Goal: Browse casually

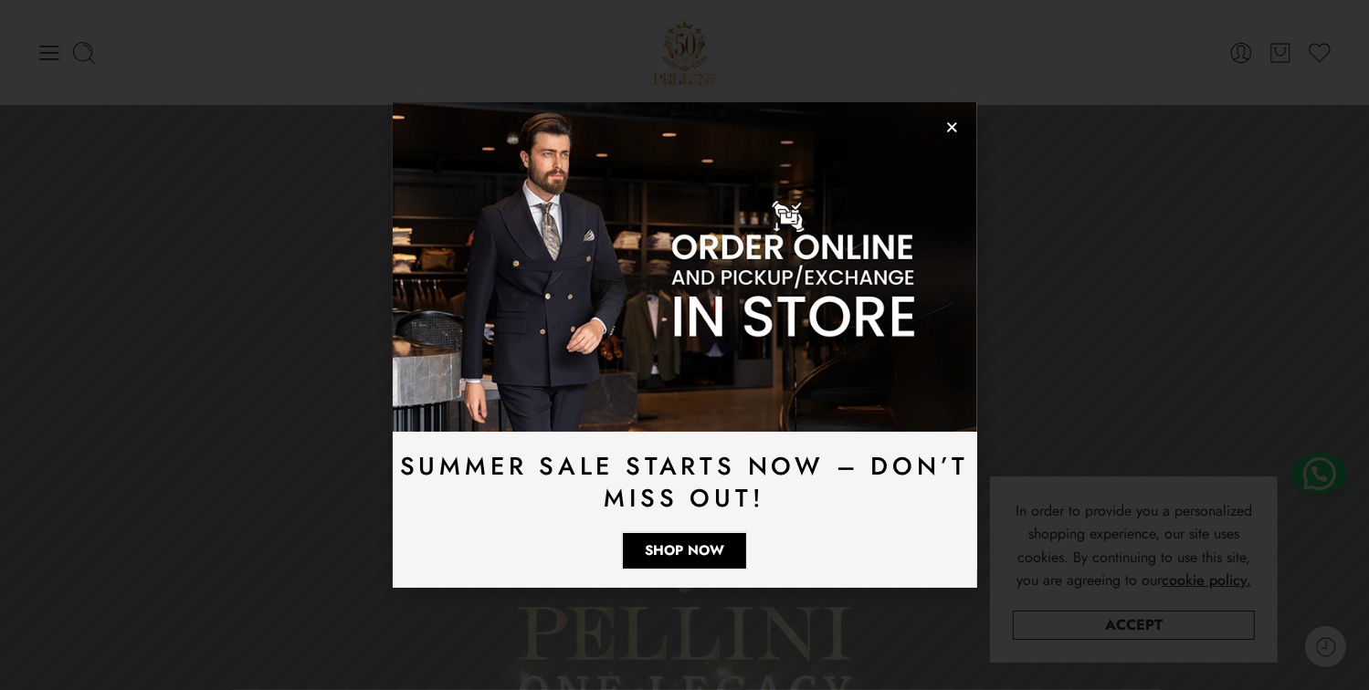
click at [950, 132] on icon "Close" at bounding box center [952, 128] width 14 height 14
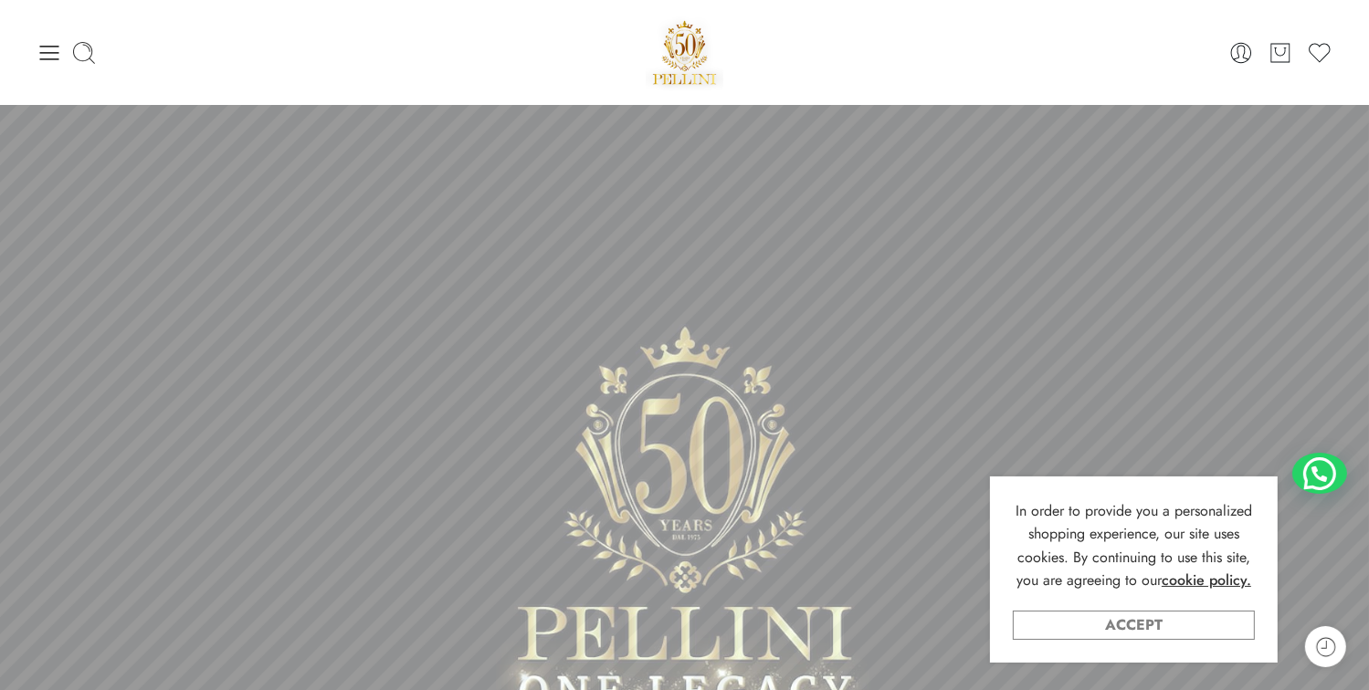
click at [1103, 626] on link "Accept" at bounding box center [1134, 625] width 242 height 29
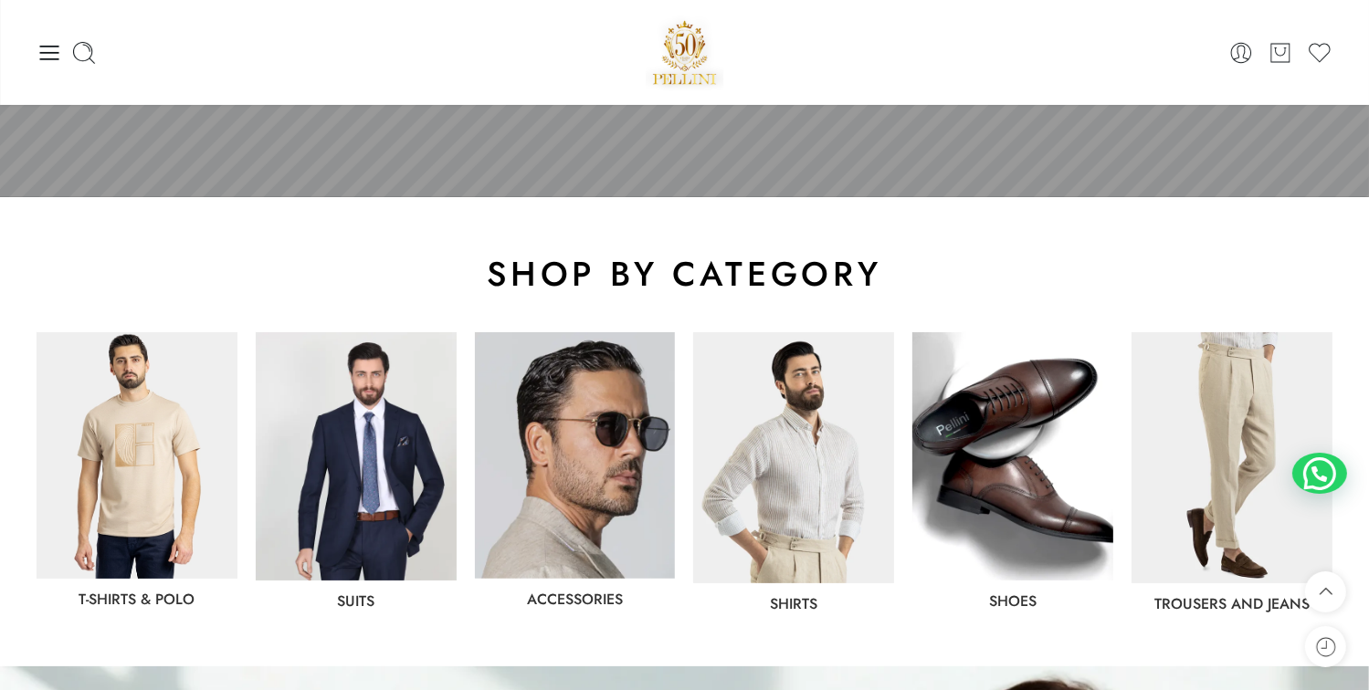
scroll to position [639, 0]
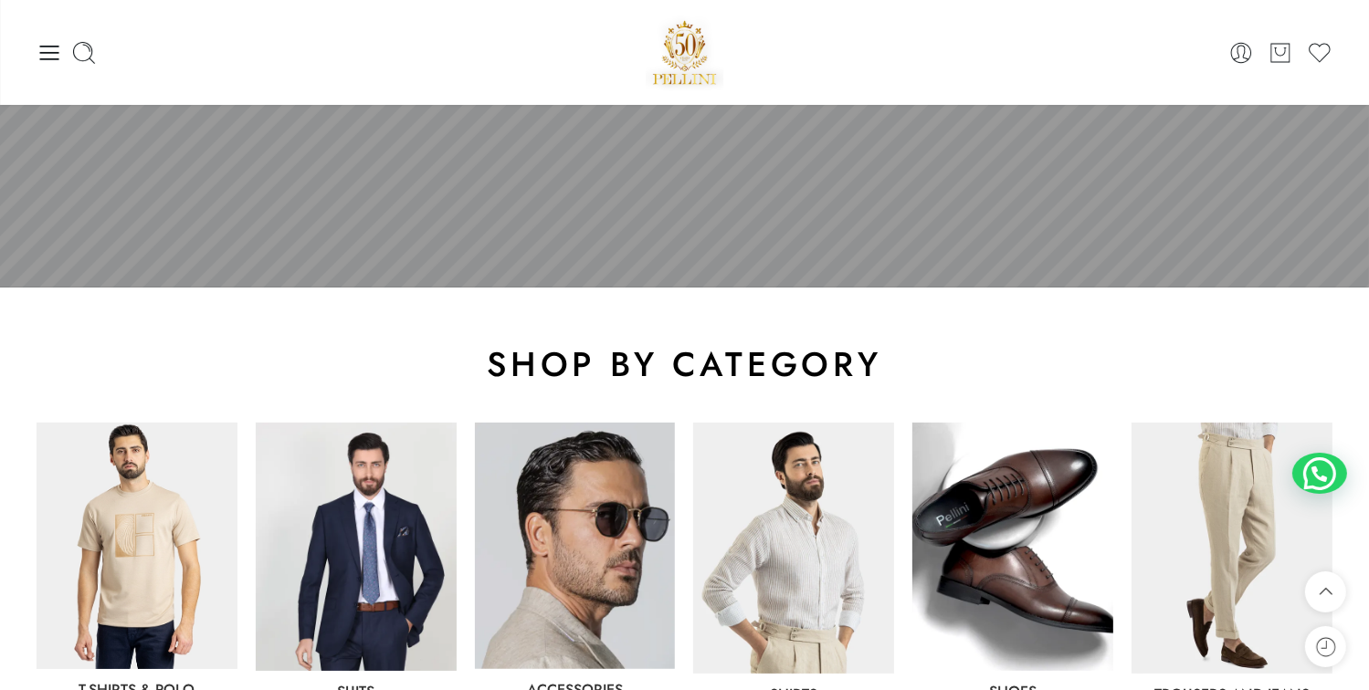
click at [1013, 517] on img at bounding box center [1012, 547] width 201 height 248
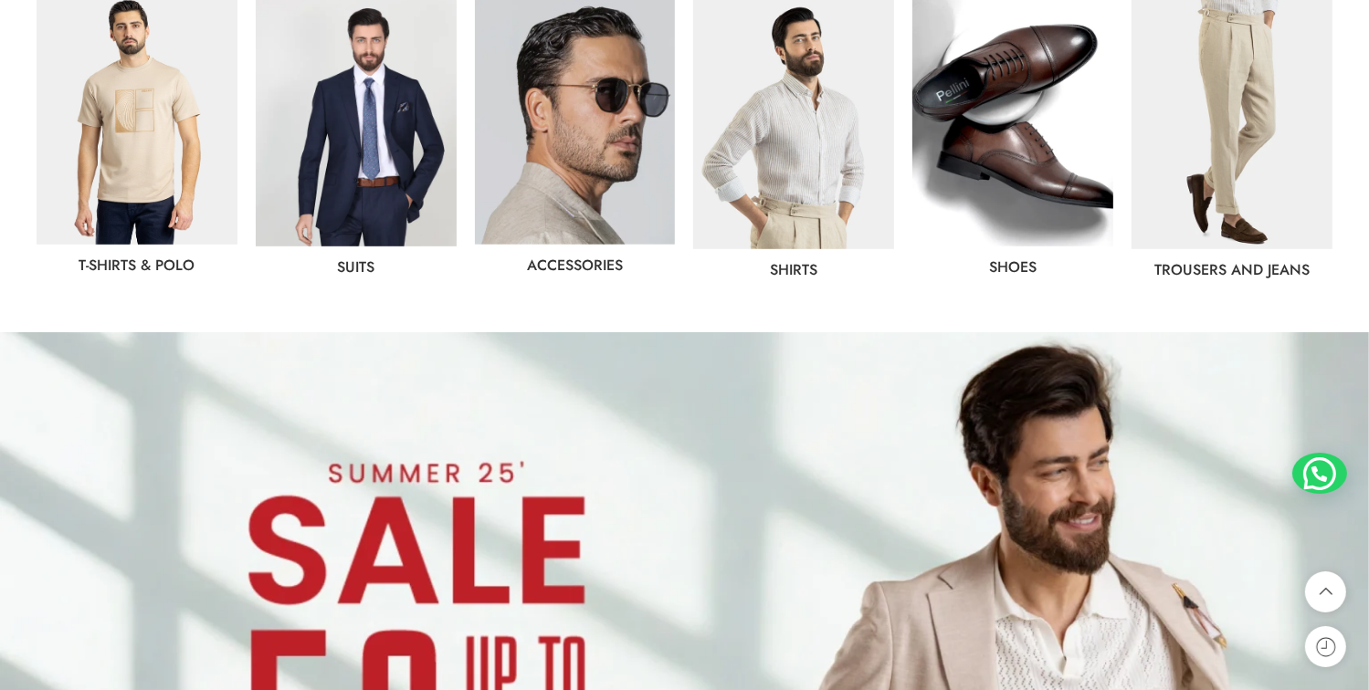
scroll to position [1096, 0]
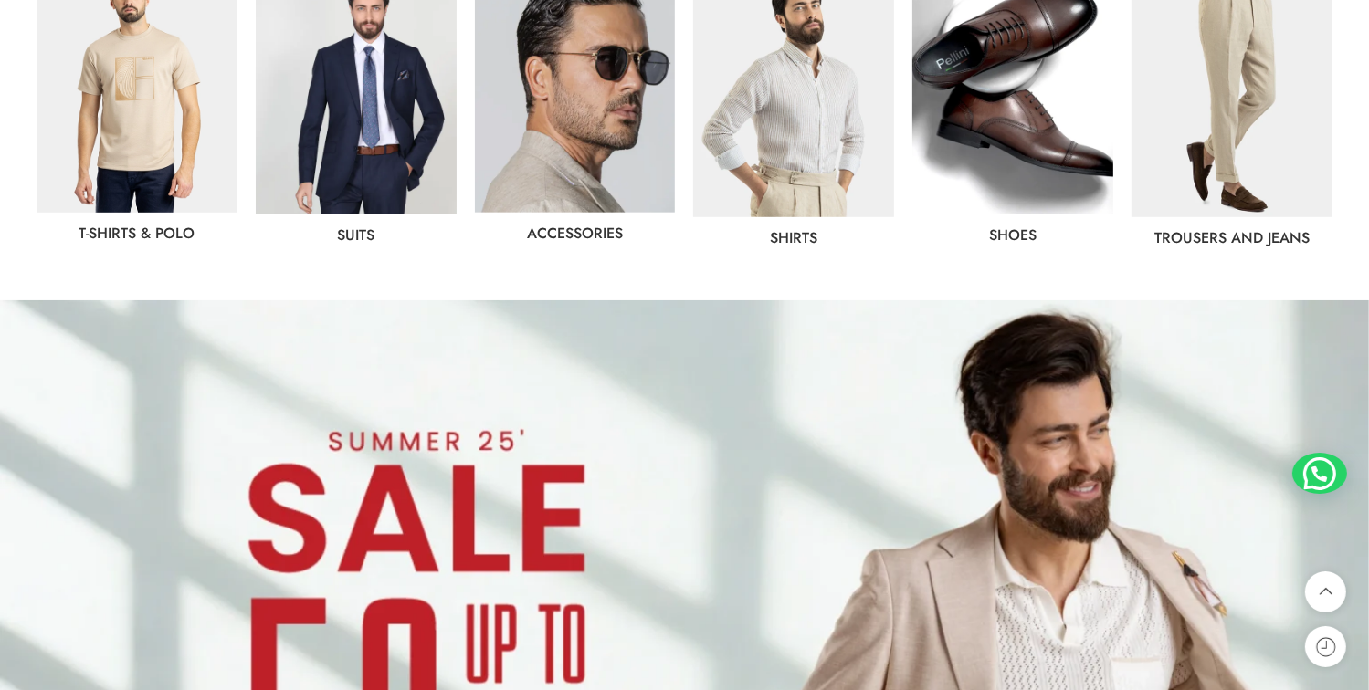
click at [588, 234] on link "Accessories" at bounding box center [575, 233] width 96 height 21
click at [803, 240] on link "Shirts" at bounding box center [793, 237] width 47 height 21
click at [136, 149] on img at bounding box center [137, 89] width 201 height 247
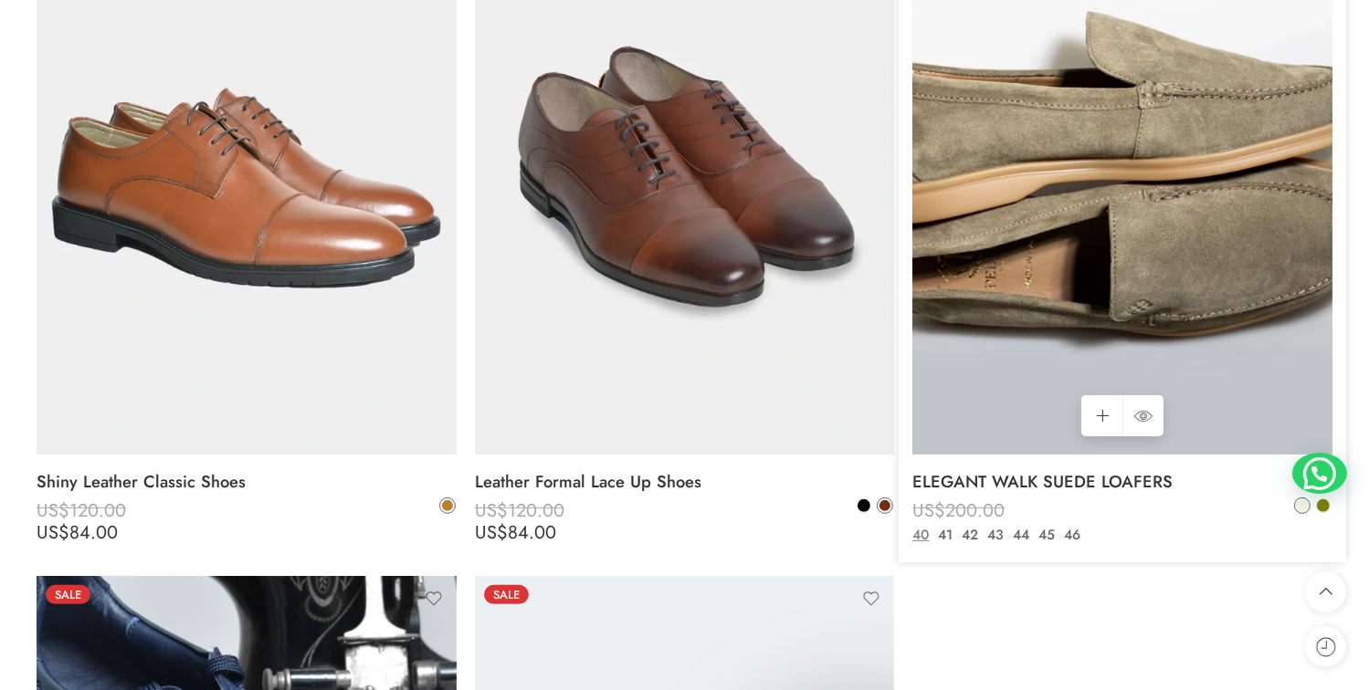
scroll to position [7304, 0]
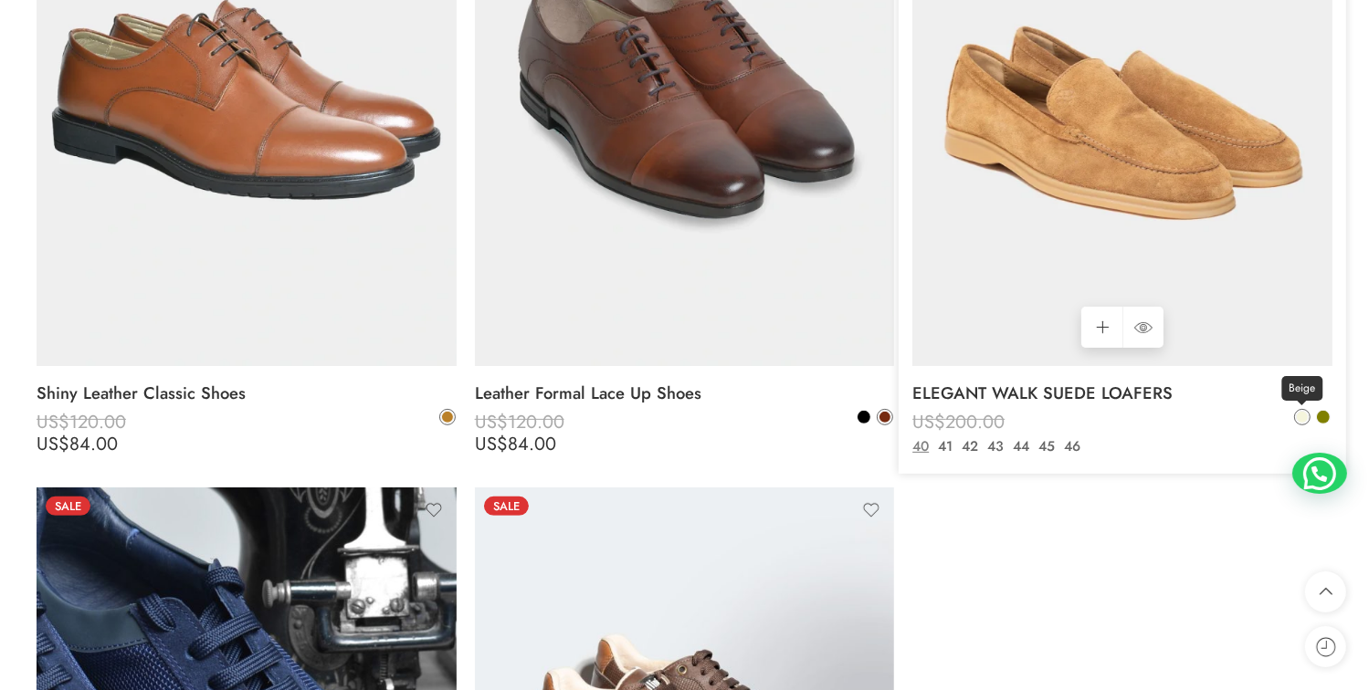
click at [1307, 417] on span at bounding box center [1302, 417] width 11 height 11
click at [1300, 415] on span at bounding box center [1302, 417] width 13 height 13
click at [1318, 419] on span at bounding box center [1323, 417] width 13 height 13
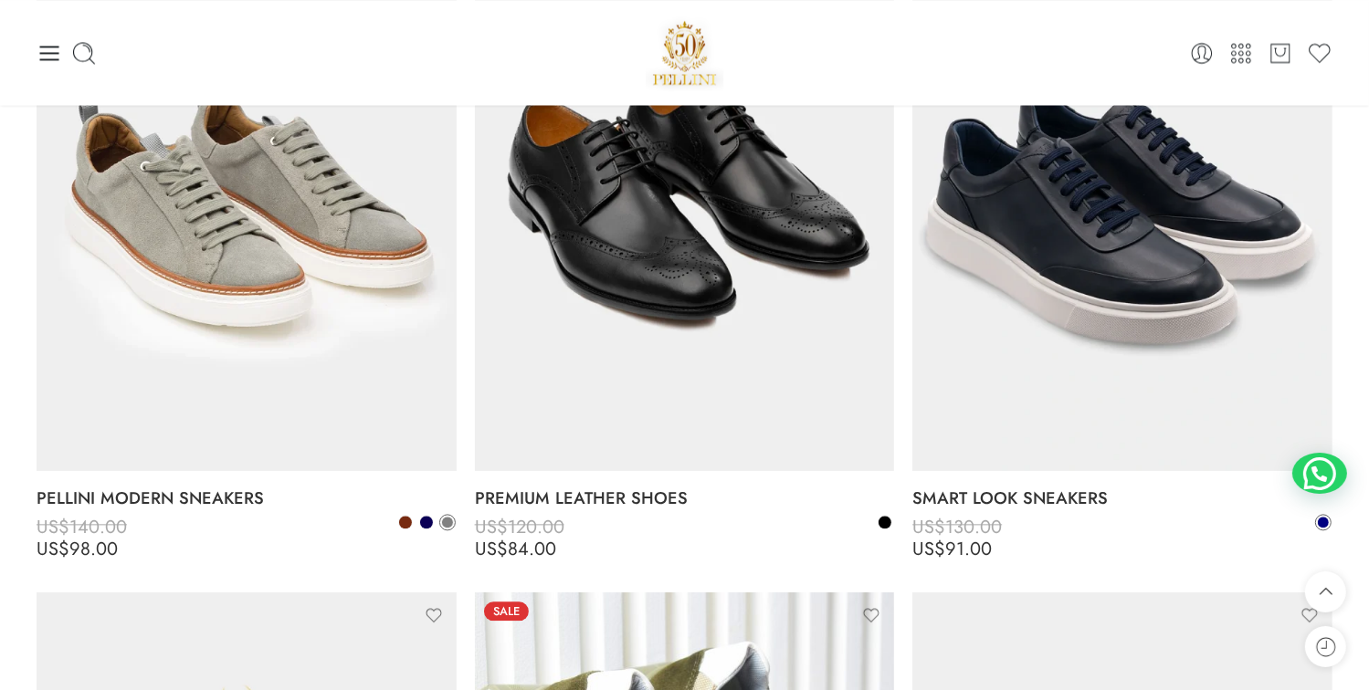
scroll to position [3652, 0]
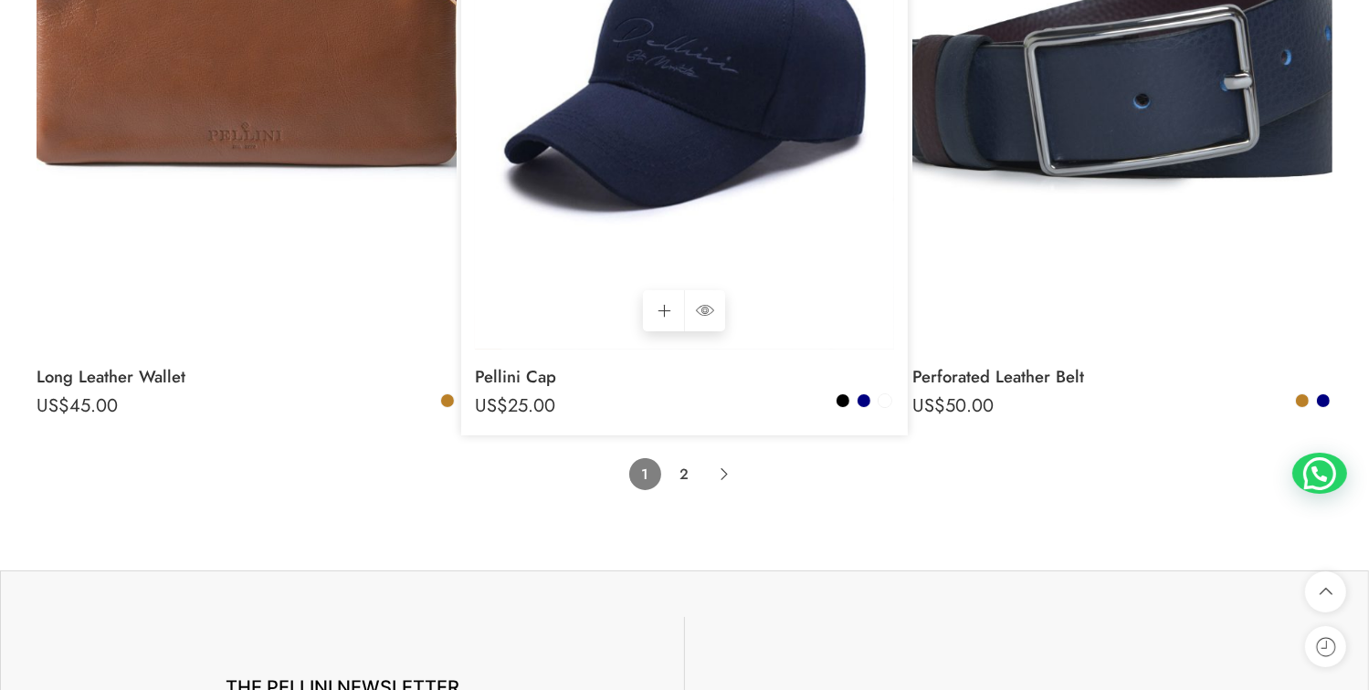
scroll to position [13148, 0]
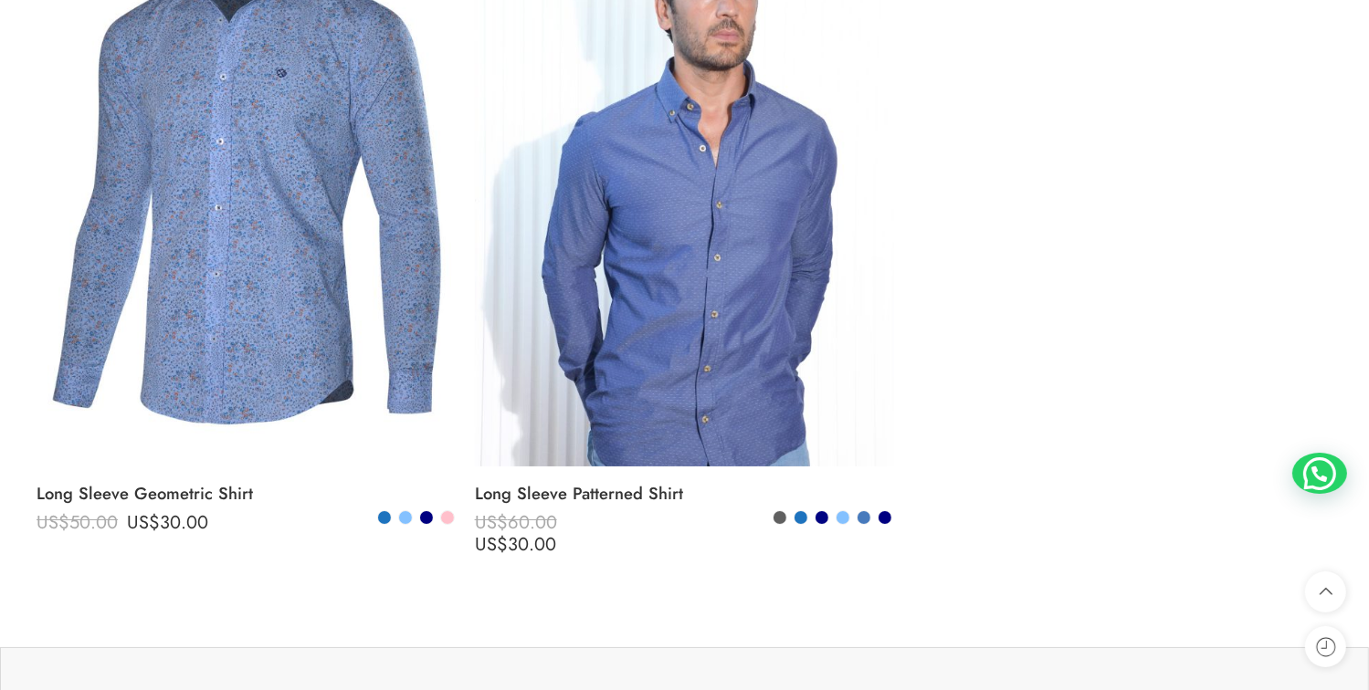
scroll to position [6665, 0]
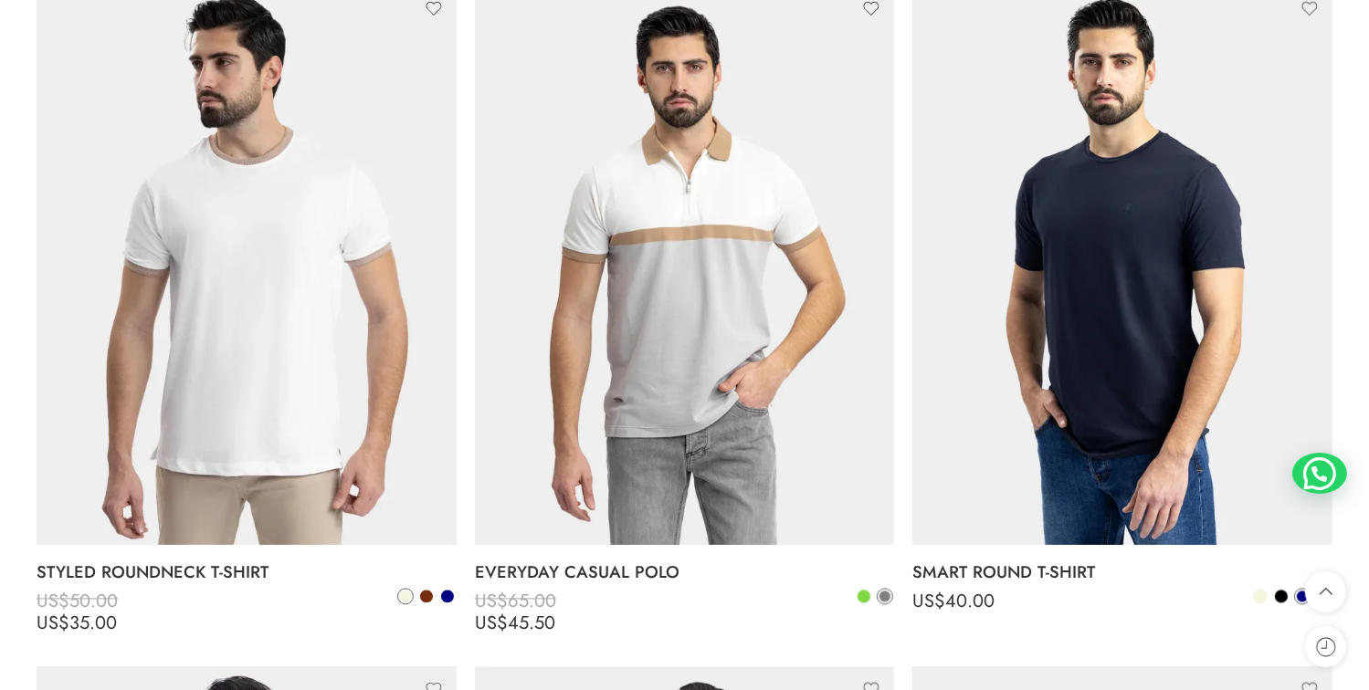
scroll to position [3744, 0]
